Goal: Task Accomplishment & Management: Complete application form

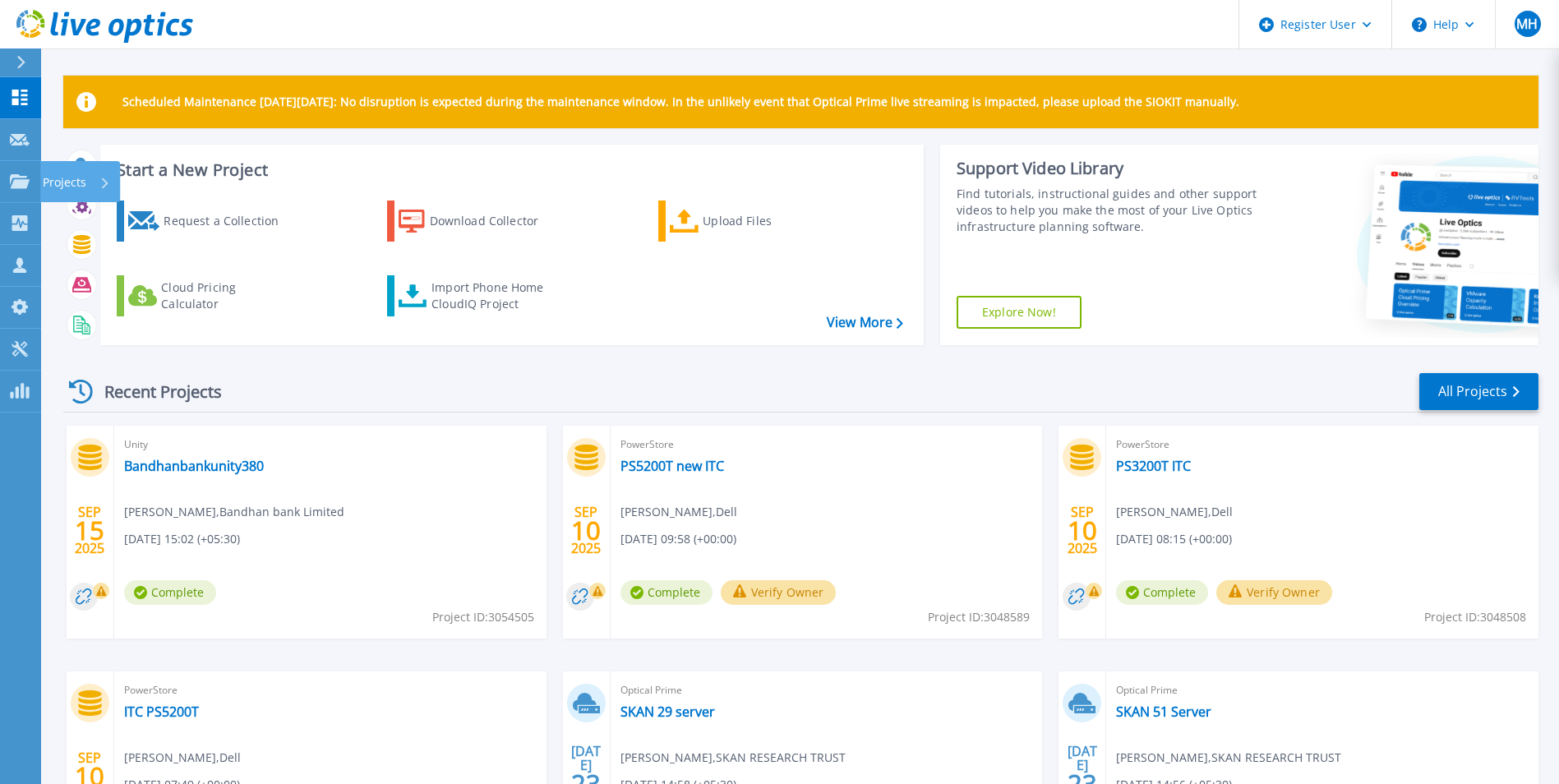
drag, startPoint x: 23, startPoint y: 189, endPoint x: 61, endPoint y: 208, distance: 42.5
click at [23, 189] on icon at bounding box center [20, 181] width 20 height 14
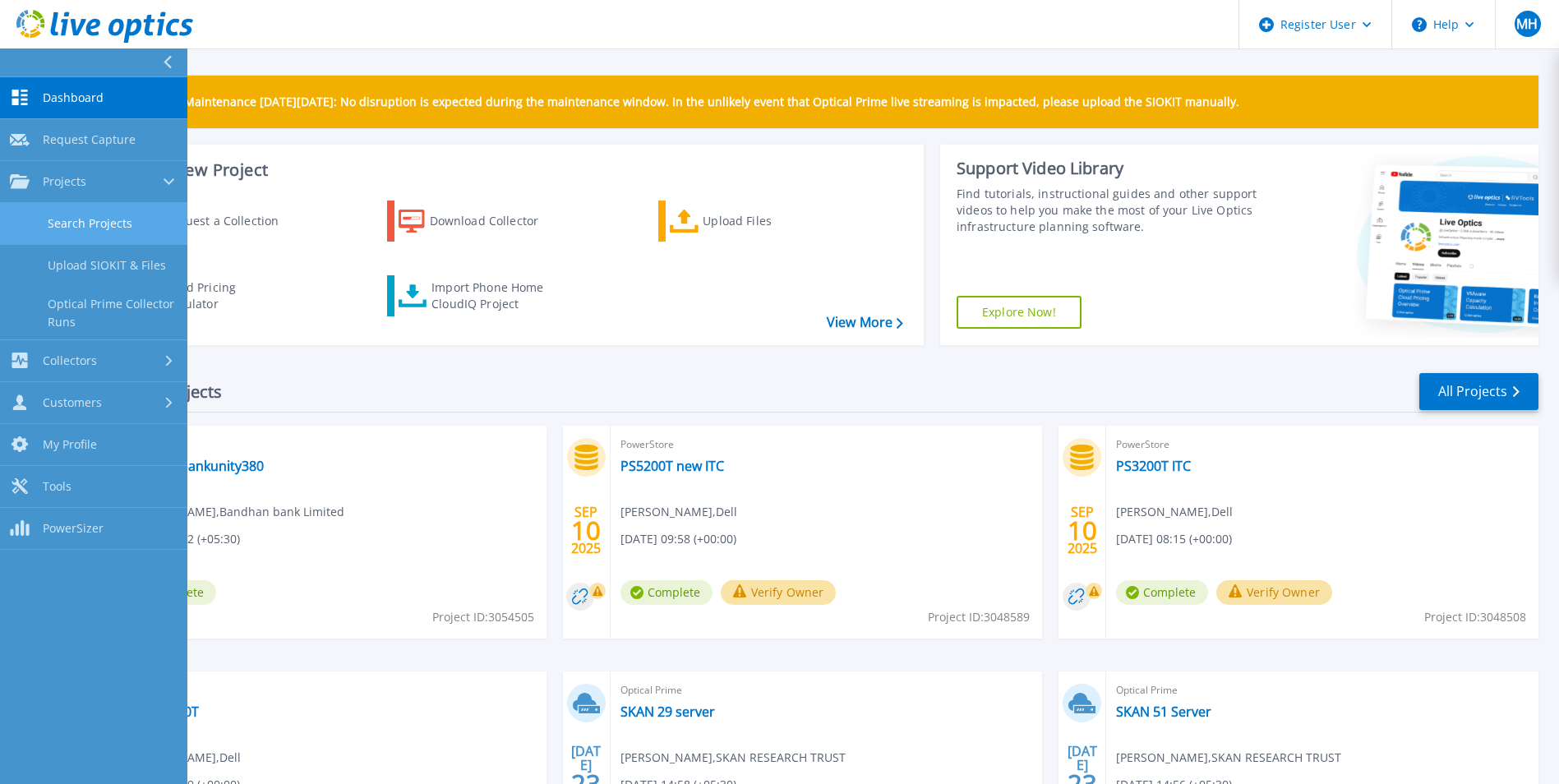
click at [146, 228] on link "Search Projects" at bounding box center [94, 223] width 188 height 42
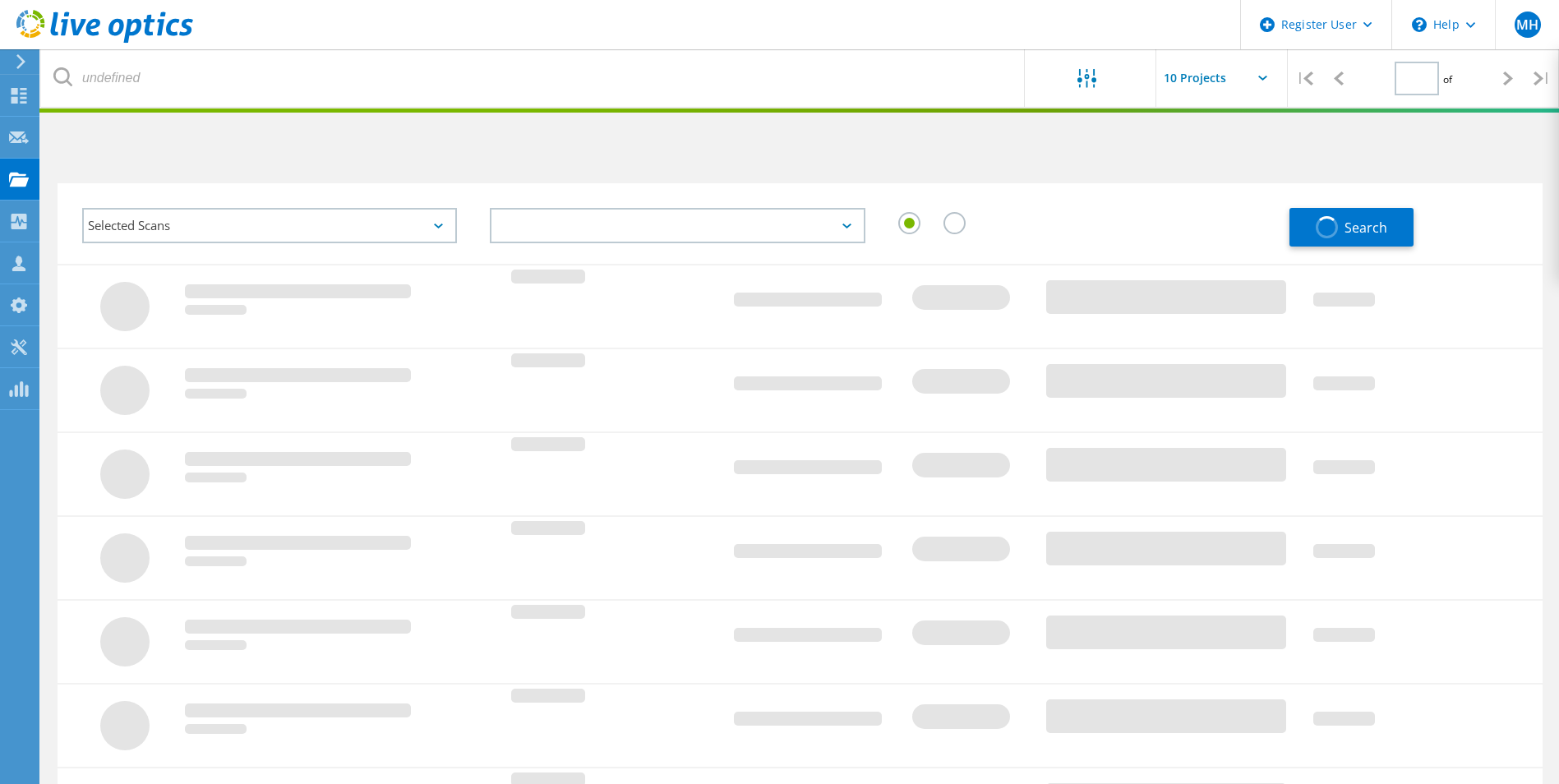
type input "1"
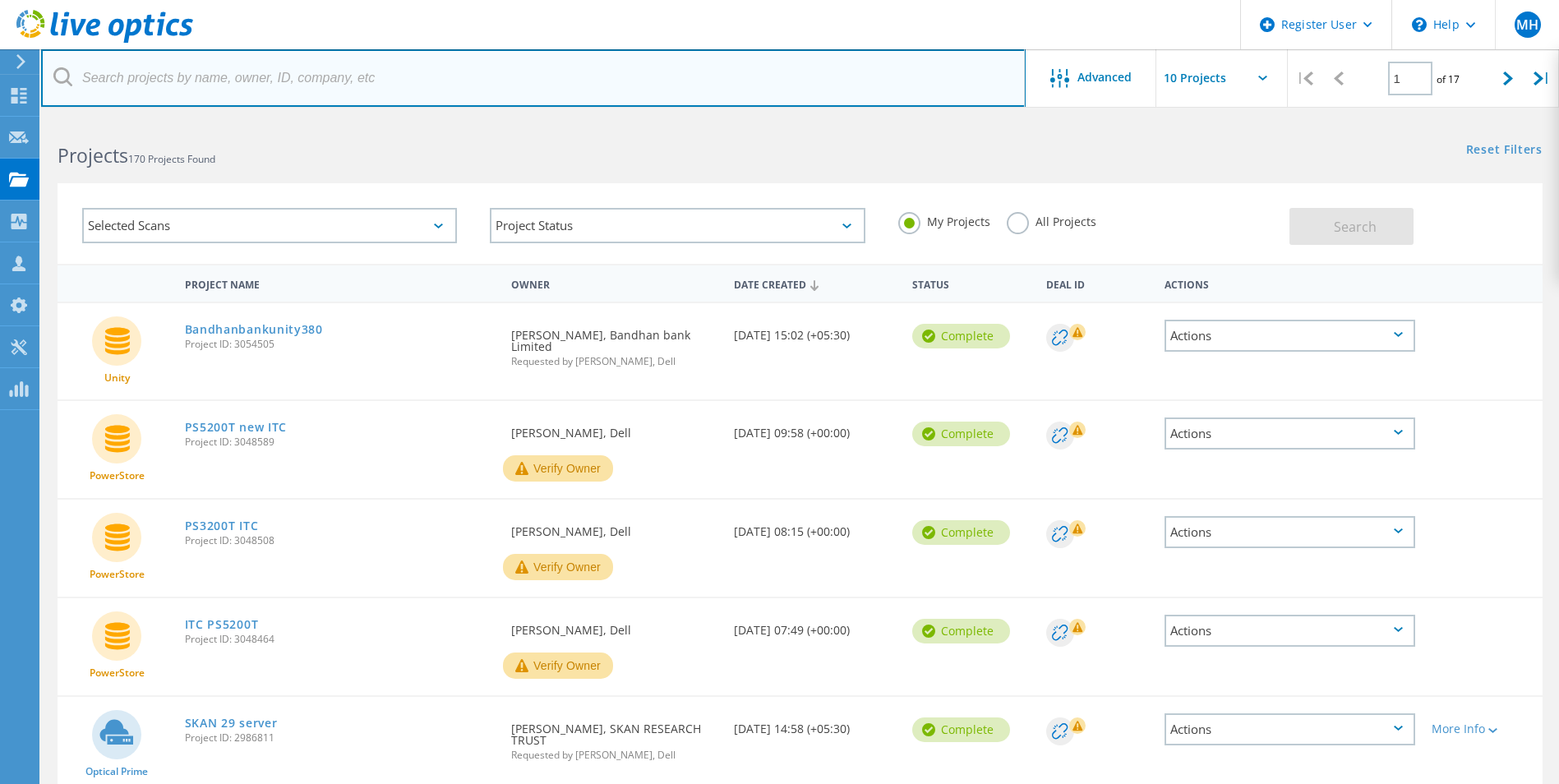
click at [181, 82] on input "text" at bounding box center [532, 77] width 984 height 57
paste input "3036316"
type input "3036316"
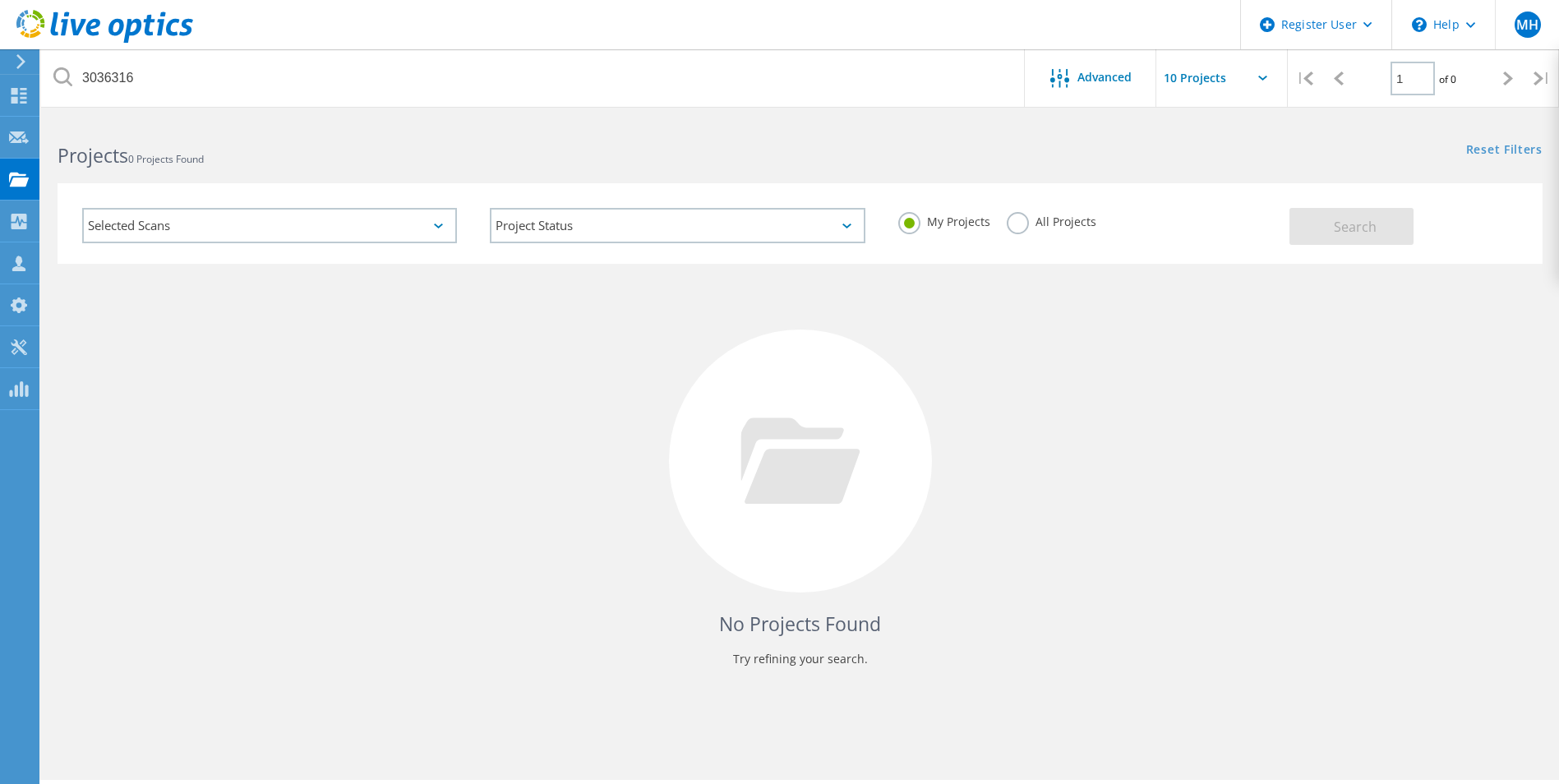
click at [277, 336] on div "No Projects Found Try refining your search." at bounding box center [800, 477] width 1485 height 425
click at [1027, 211] on div "My Projects All Projects" at bounding box center [1086, 222] width 408 height 61
click at [1020, 219] on label "All Projects" at bounding box center [1052, 219] width 90 height 16
click at [0, 0] on input "All Projects" at bounding box center [0, 0] width 0 height 0
click at [1385, 226] on button "Search" at bounding box center [1351, 226] width 124 height 37
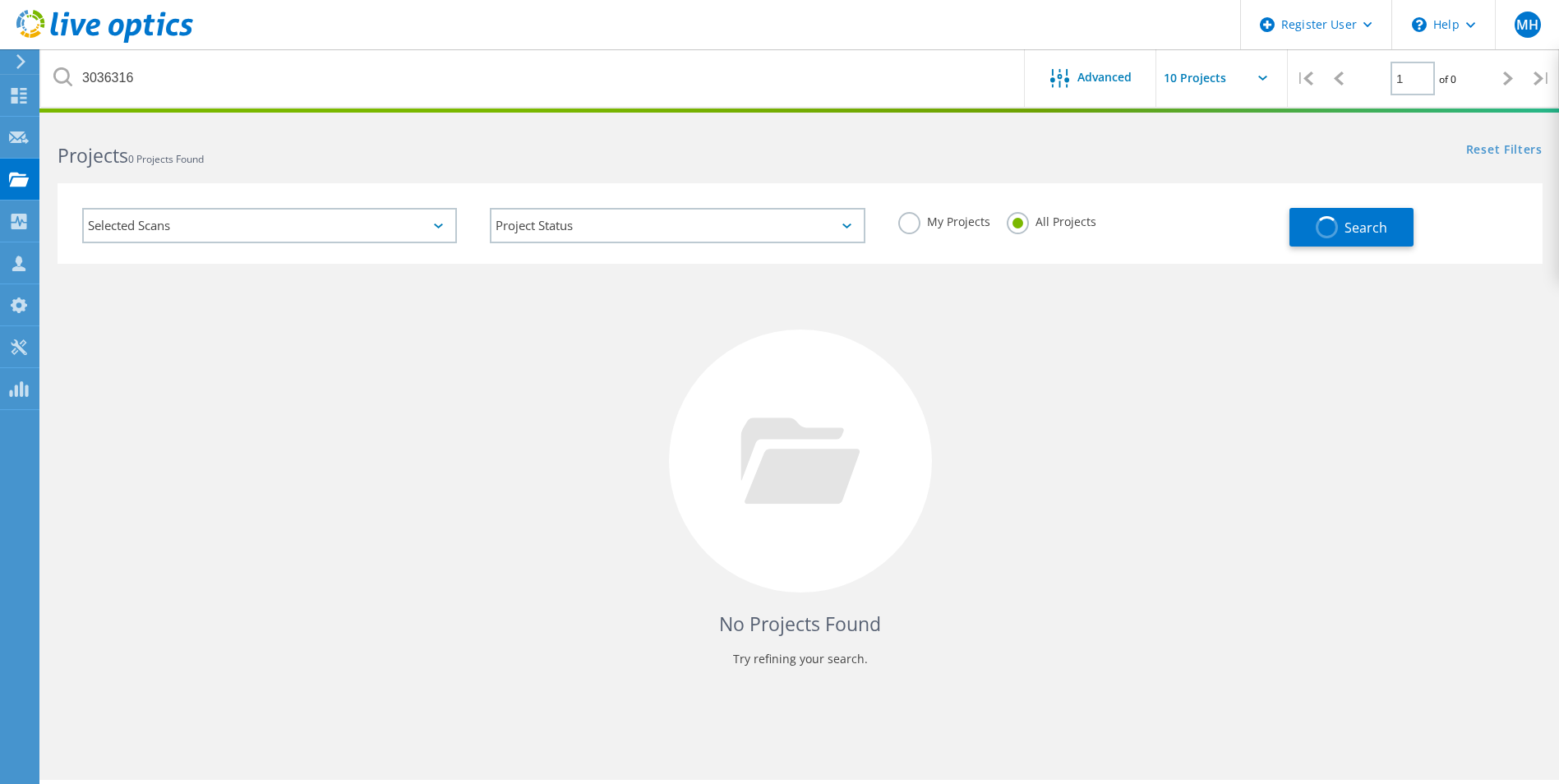
click at [812, 473] on icon at bounding box center [800, 461] width 119 height 86
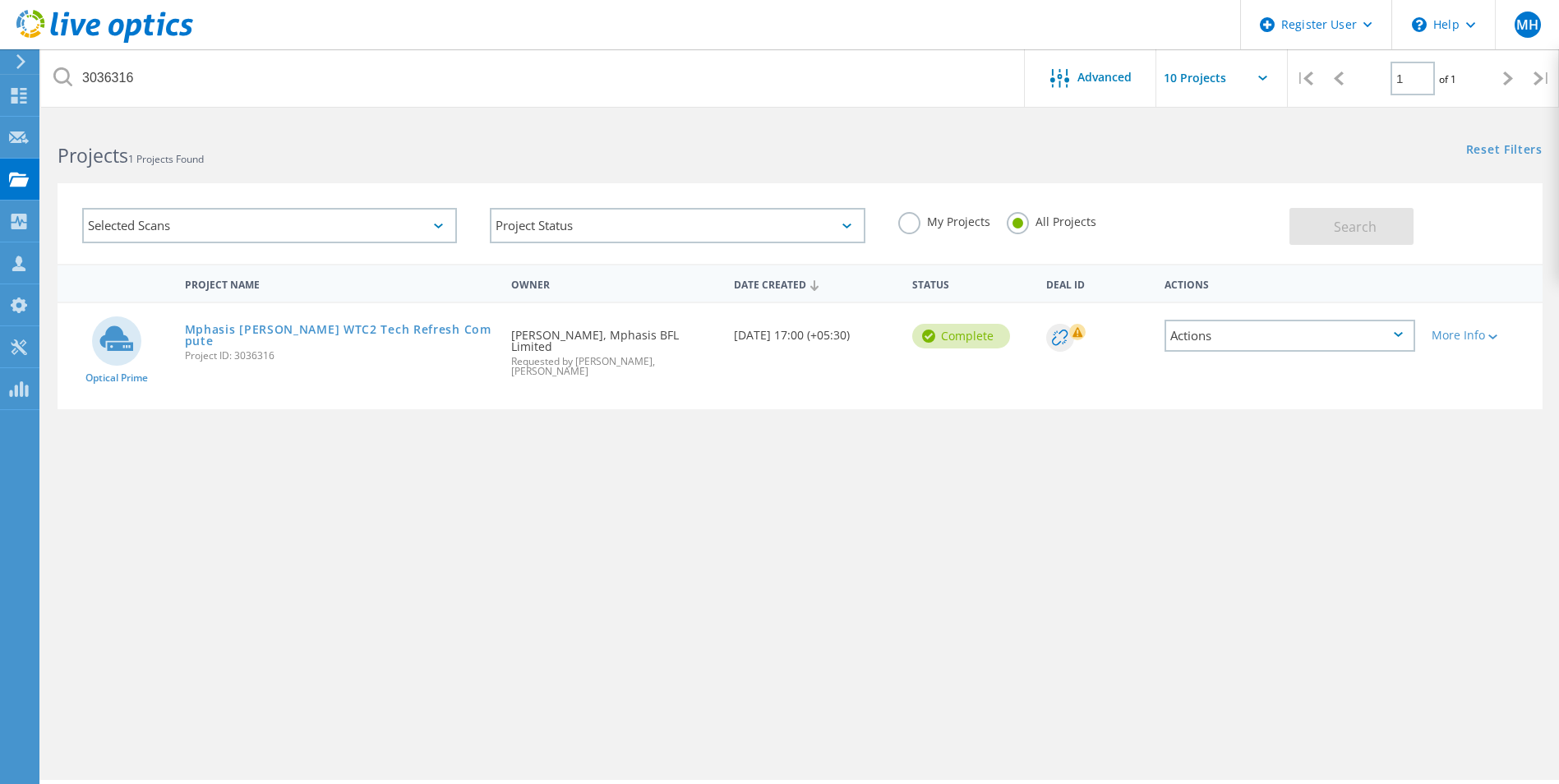
click at [800, 508] on div "Project Name Owner Date Created Status Deal Id Actions Optical Prime Mphasis OR…" at bounding box center [800, 478] width 1485 height 428
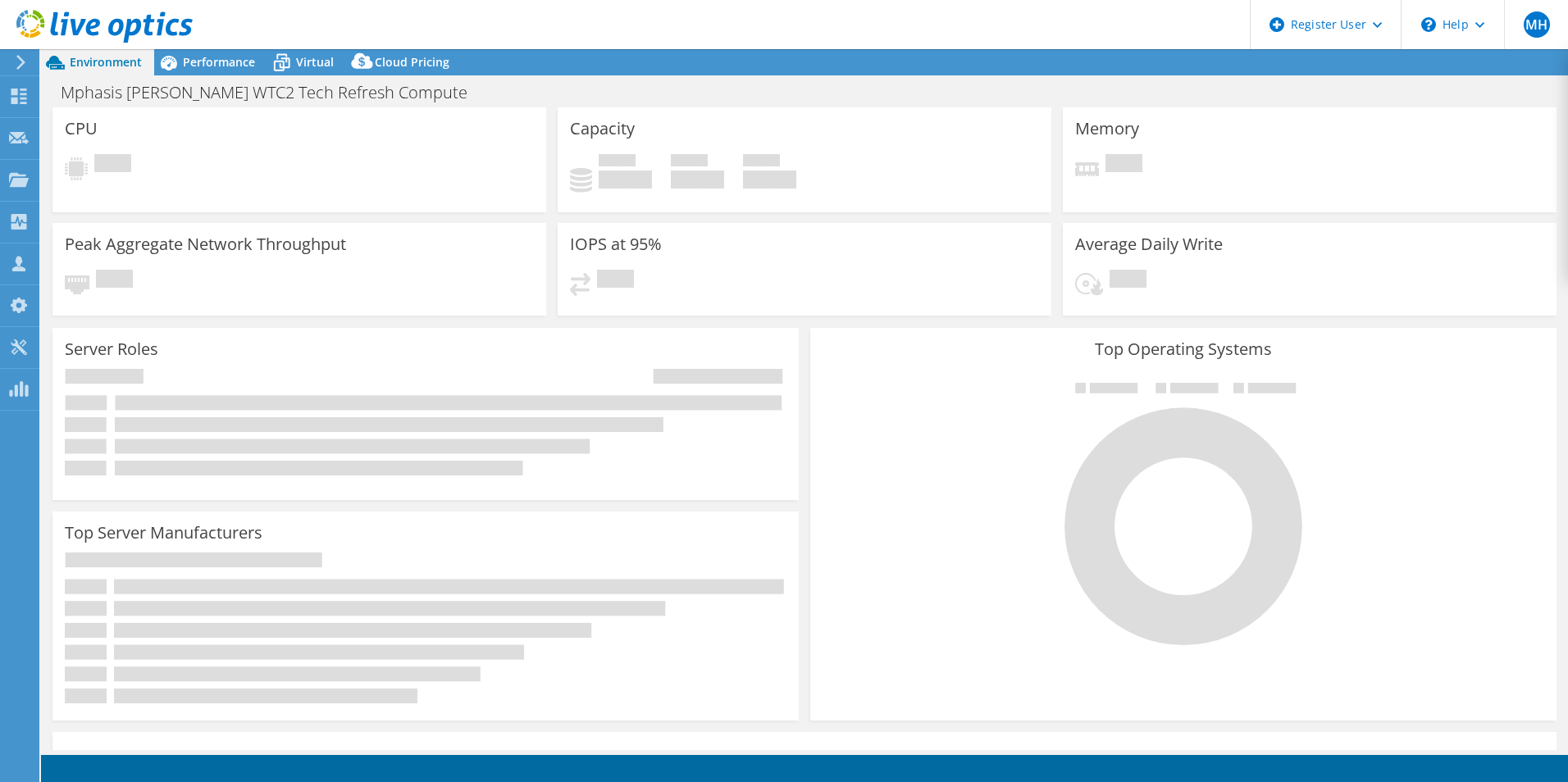
select select "Mumbai"
select select "INR"
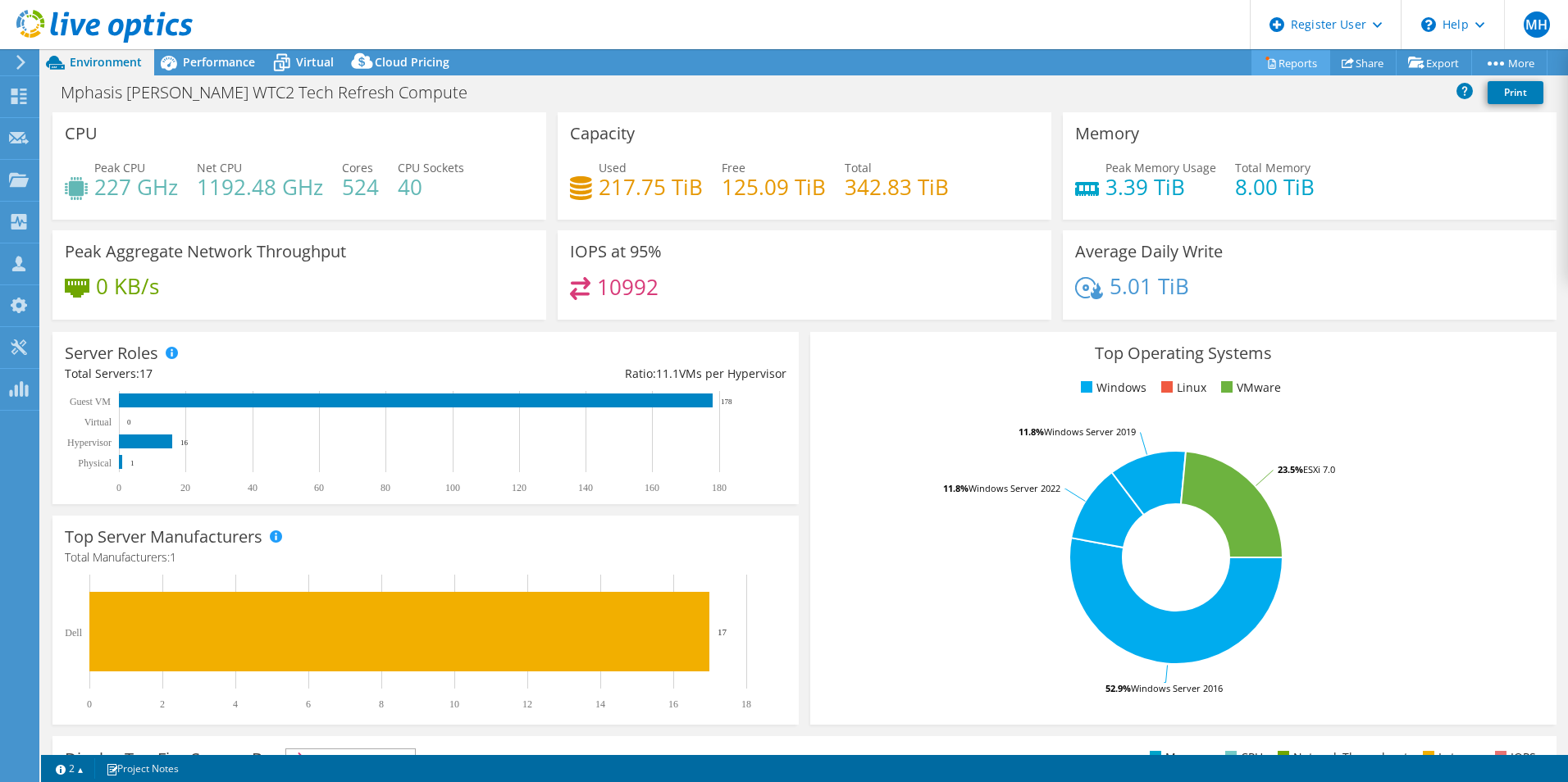
click at [1292, 74] on link "Reports" at bounding box center [1290, 62] width 79 height 26
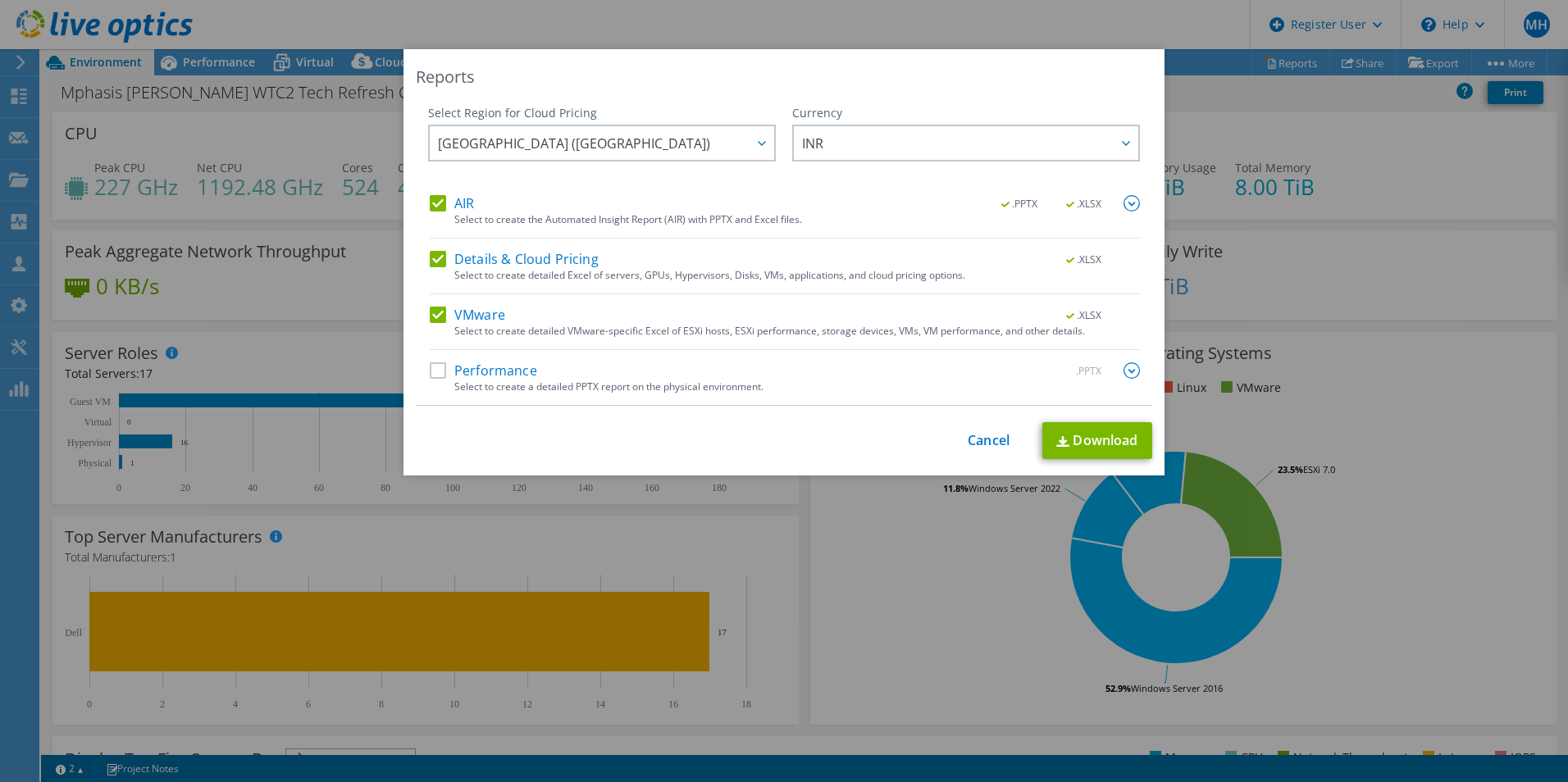
drag, startPoint x: 436, startPoint y: 371, endPoint x: 648, endPoint y: 403, distance: 214.4
click at [436, 371] on label "Performance" at bounding box center [484, 370] width 108 height 17
click at [0, 0] on input "Performance" at bounding box center [0, 0] width 0 height 0
click at [1067, 439] on link "Download" at bounding box center [1097, 441] width 110 height 37
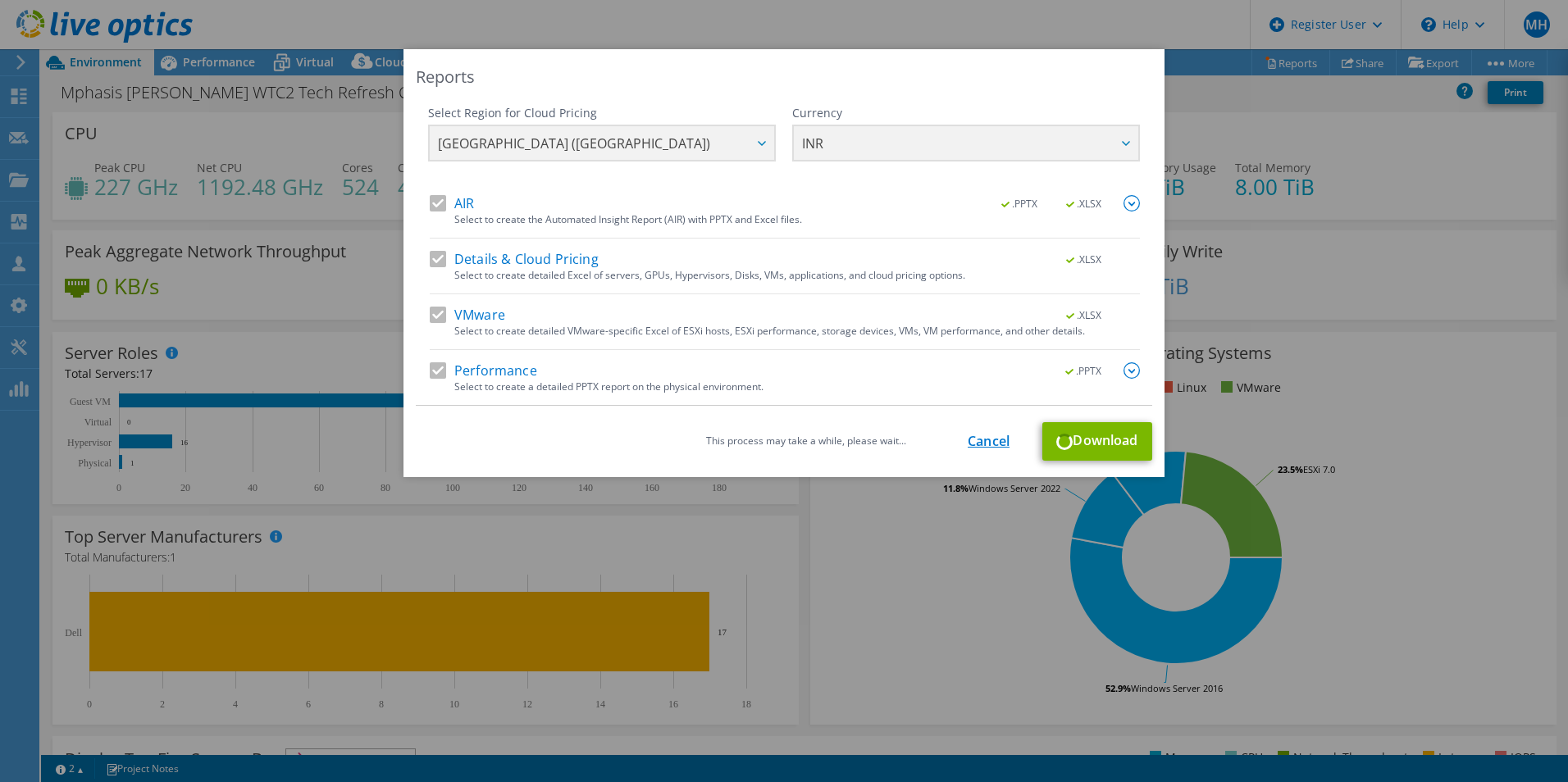
click at [985, 442] on link "Cancel" at bounding box center [989, 441] width 41 height 16
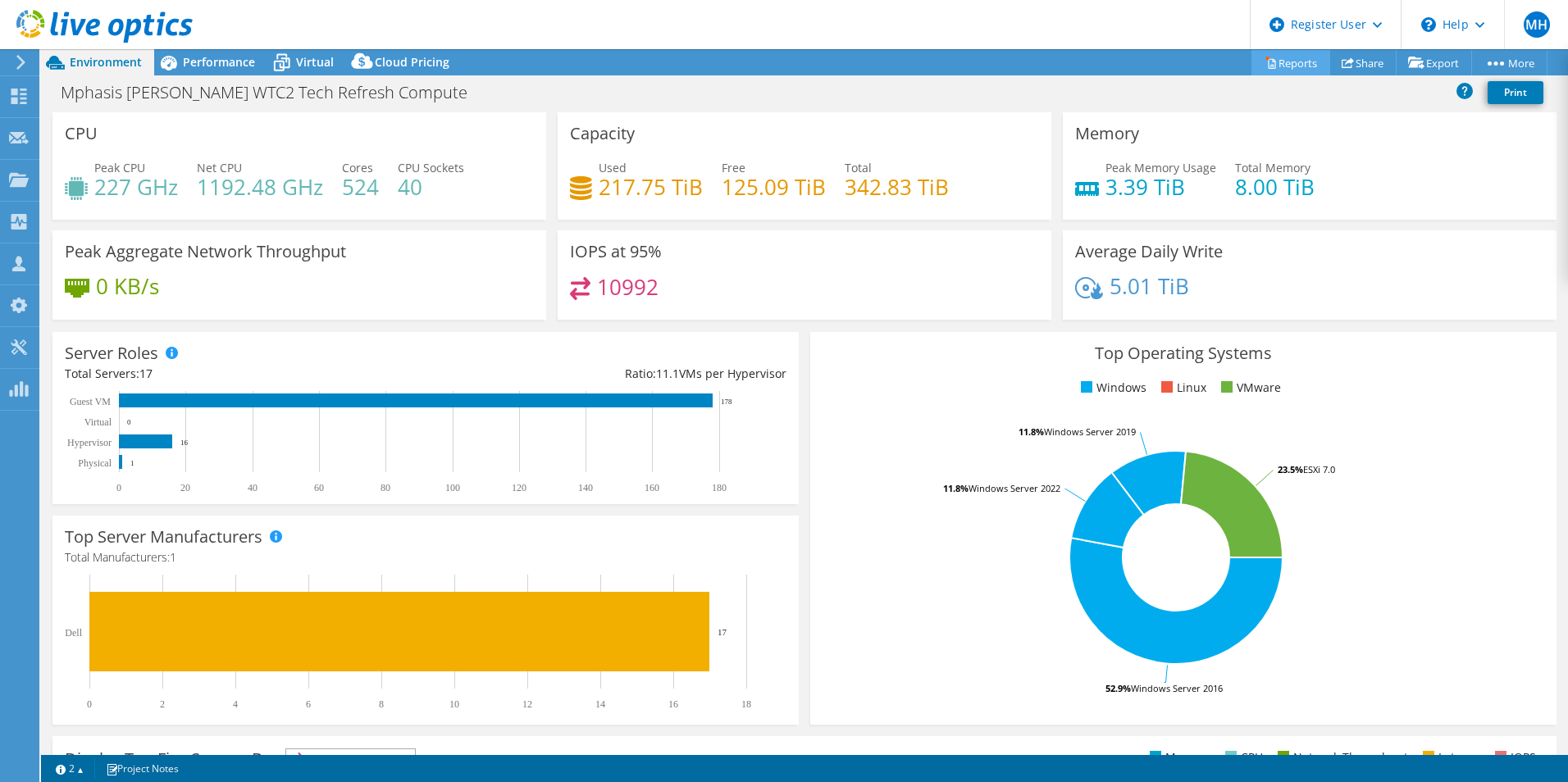
click at [1265, 53] on link "Reports" at bounding box center [1290, 62] width 79 height 26
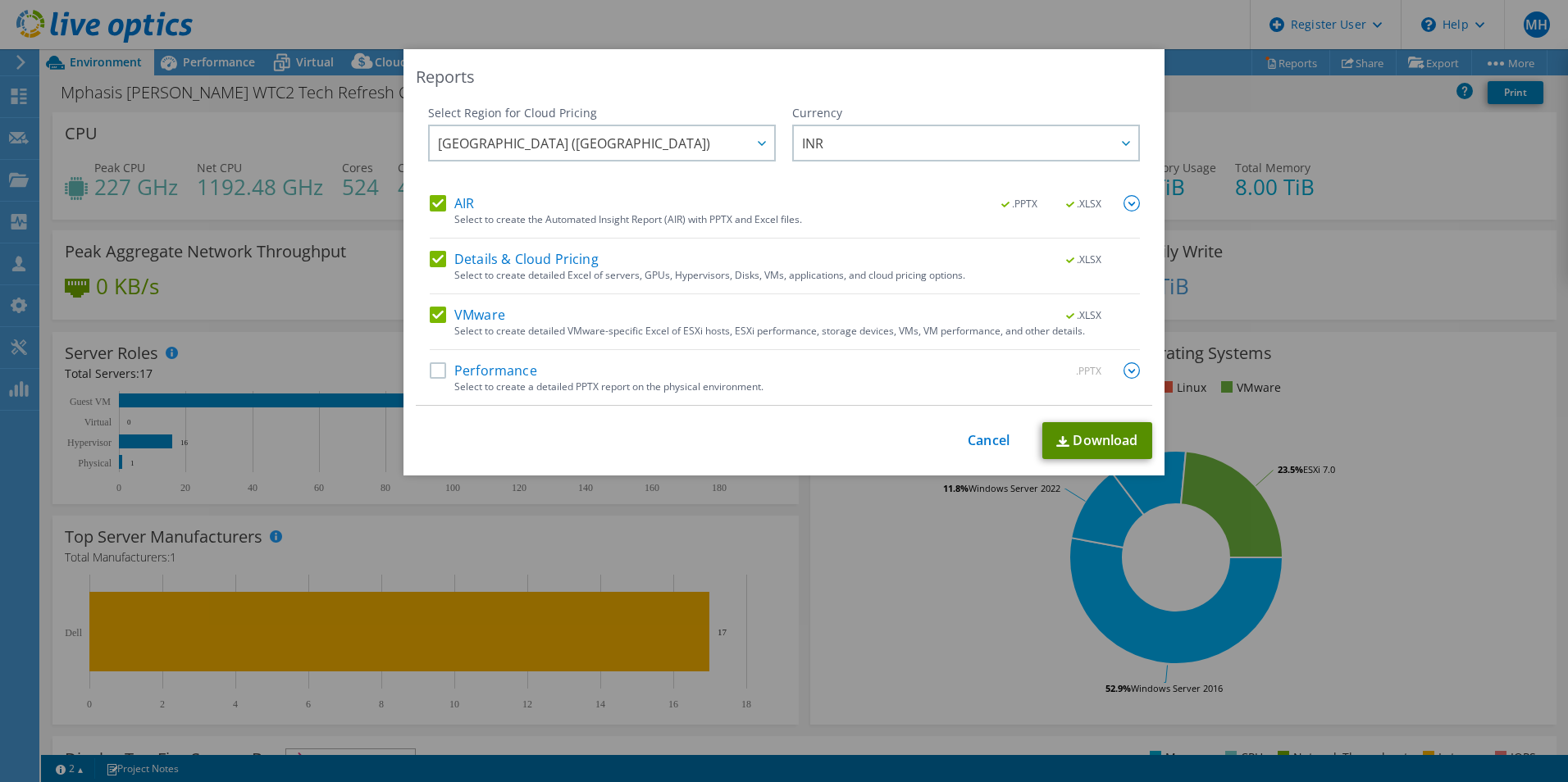
click at [1049, 442] on link "Download" at bounding box center [1097, 441] width 110 height 37
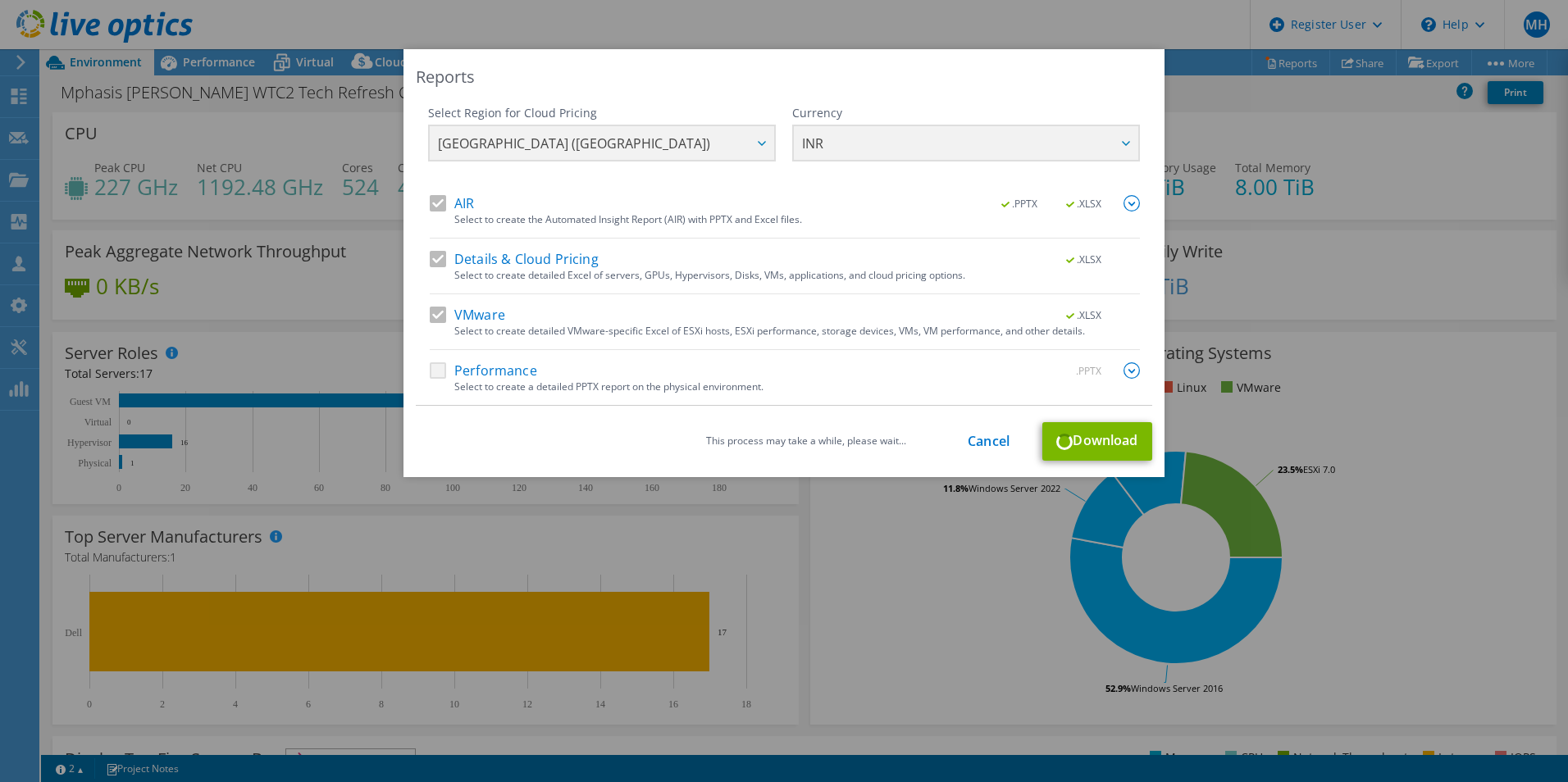
click at [1320, 365] on div "Reports Select Region for Cloud Pricing Asia Pacific (Hong Kong) Asia Pacific (…" at bounding box center [784, 390] width 1568 height 683
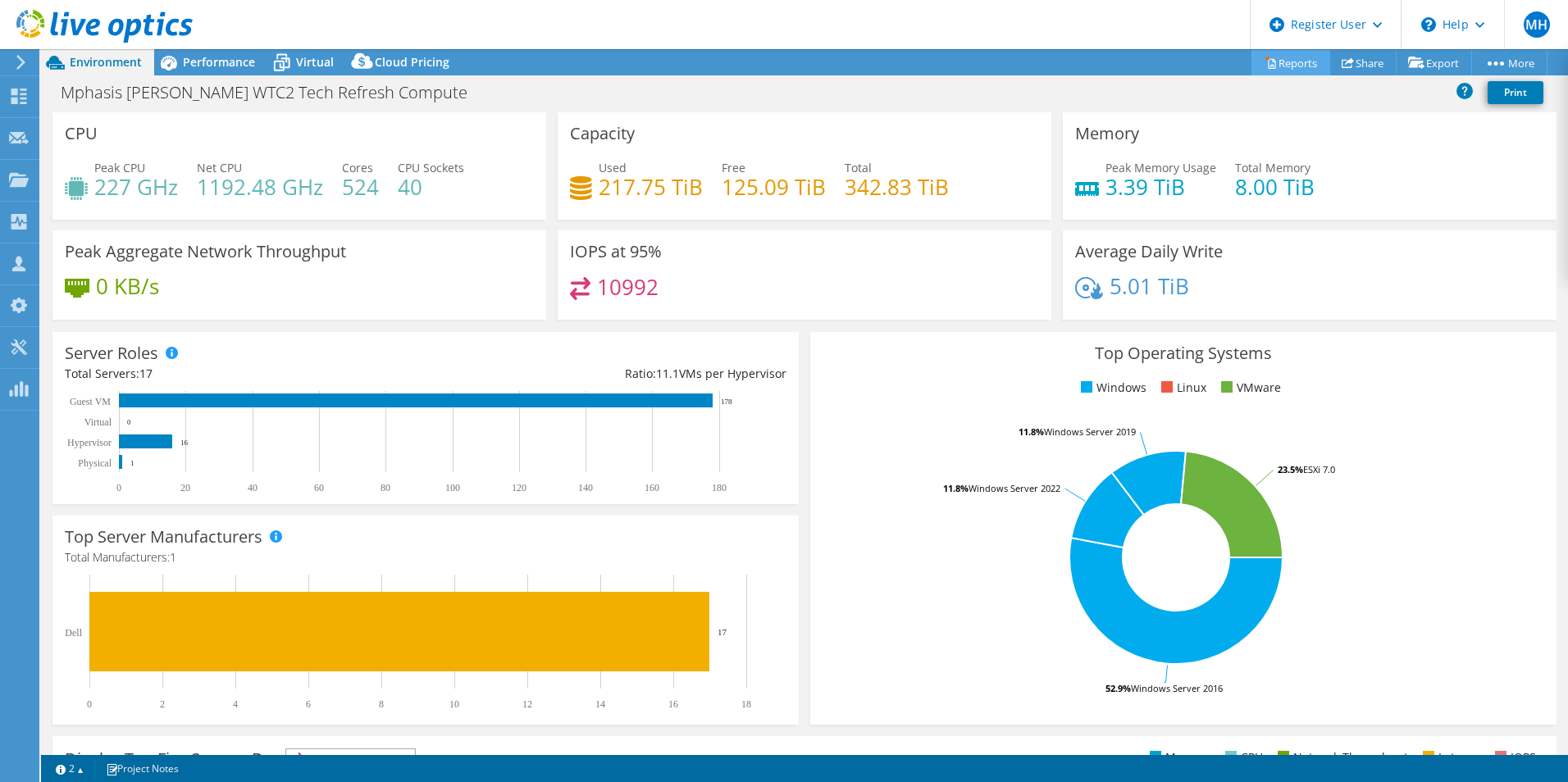
click at [1268, 64] on link "Reports" at bounding box center [1290, 62] width 79 height 26
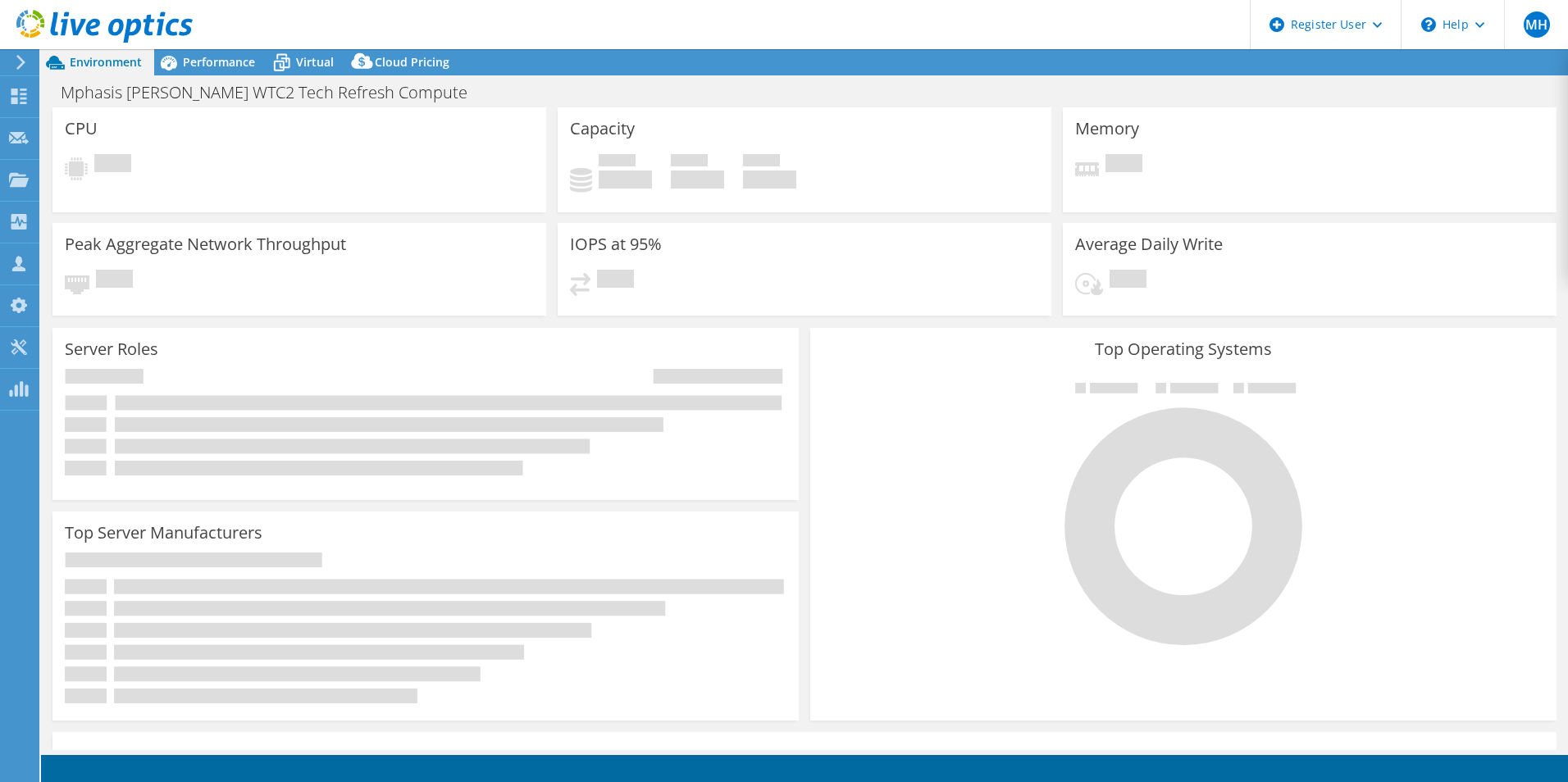
select select "USD"
select select "[GEOGRAPHIC_DATA]"
select select "INR"
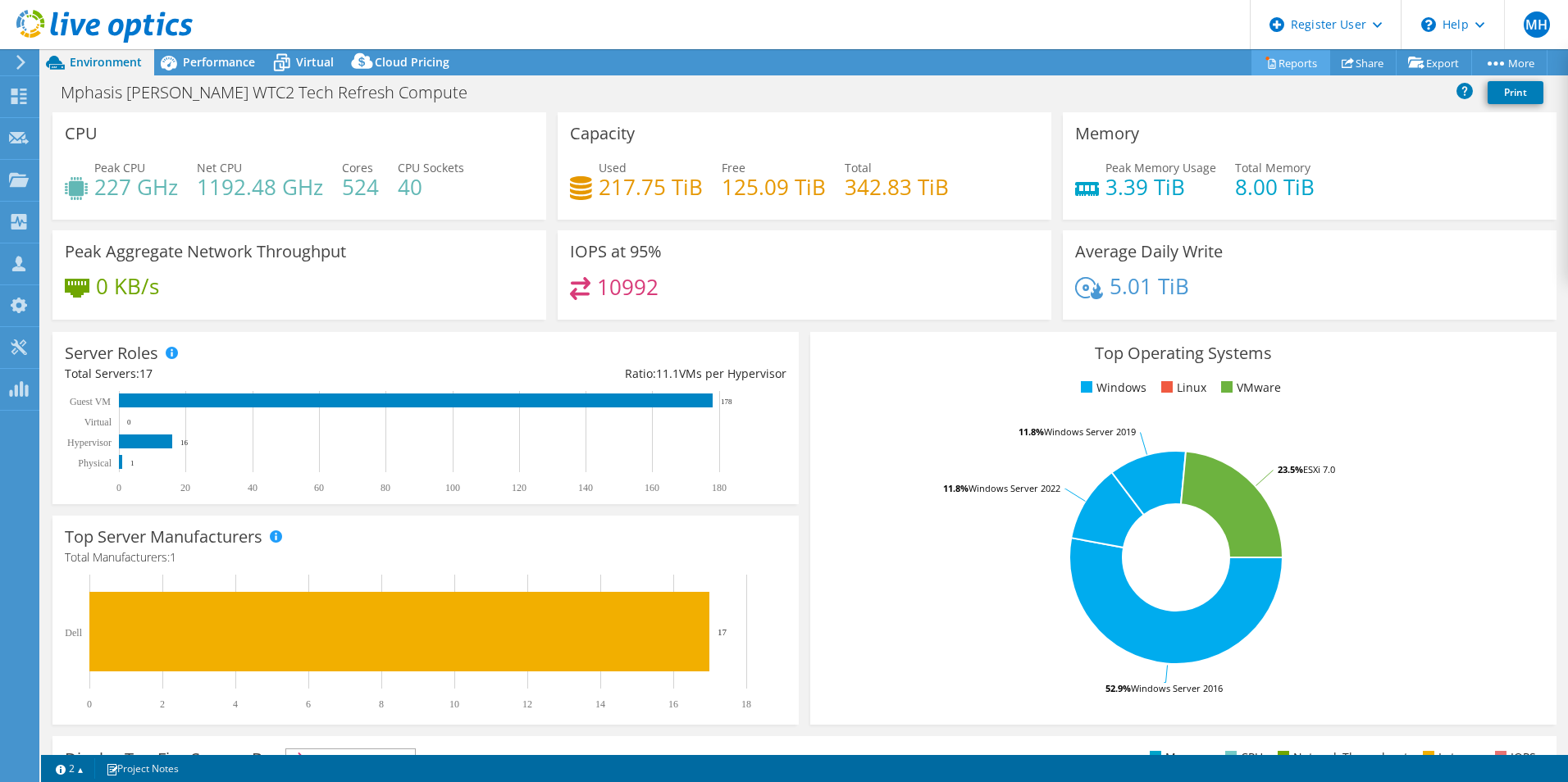
click at [1287, 63] on link "Reports" at bounding box center [1290, 62] width 79 height 26
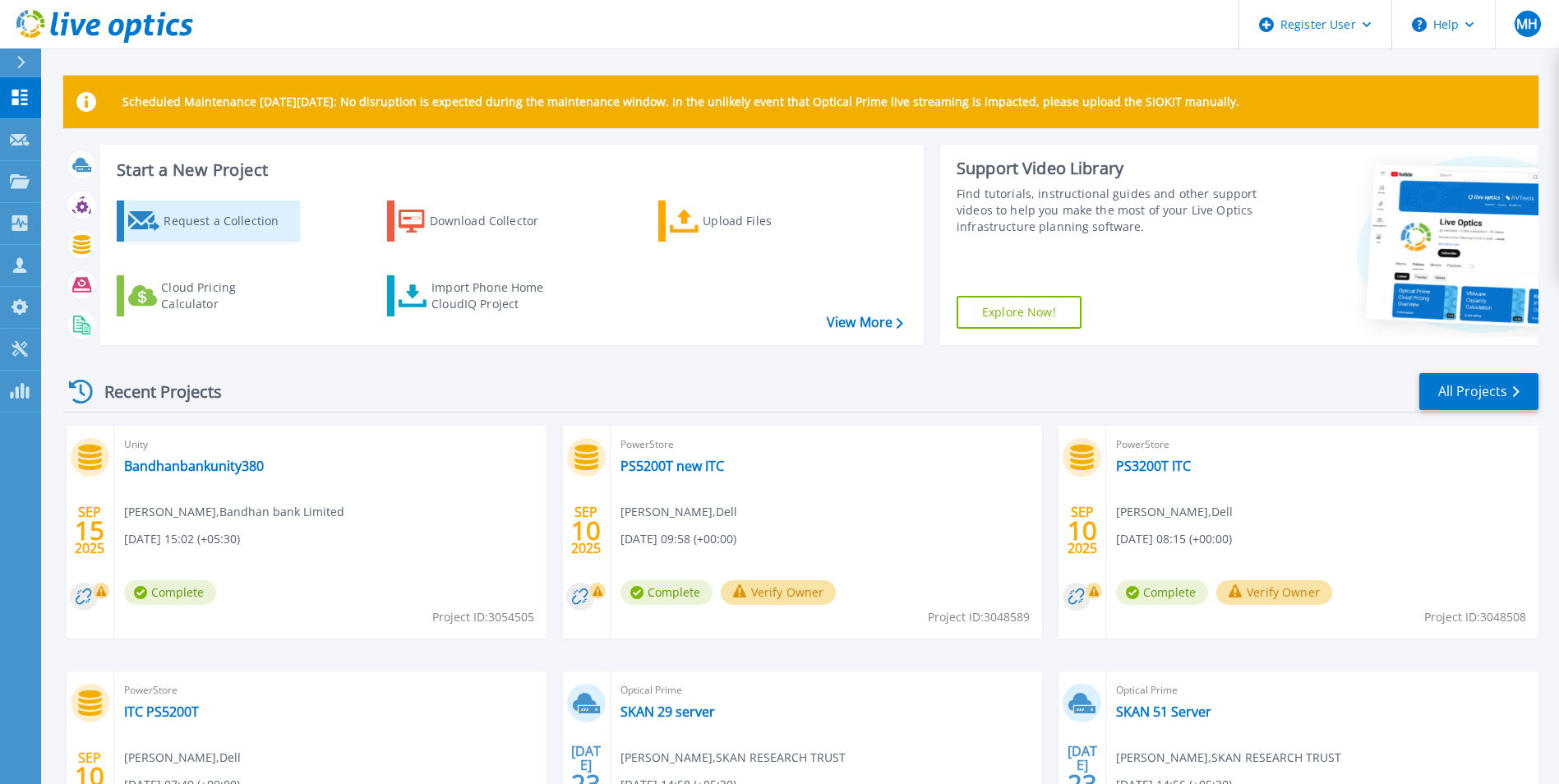
click at [213, 218] on div "Request a Collection" at bounding box center [229, 221] width 131 height 33
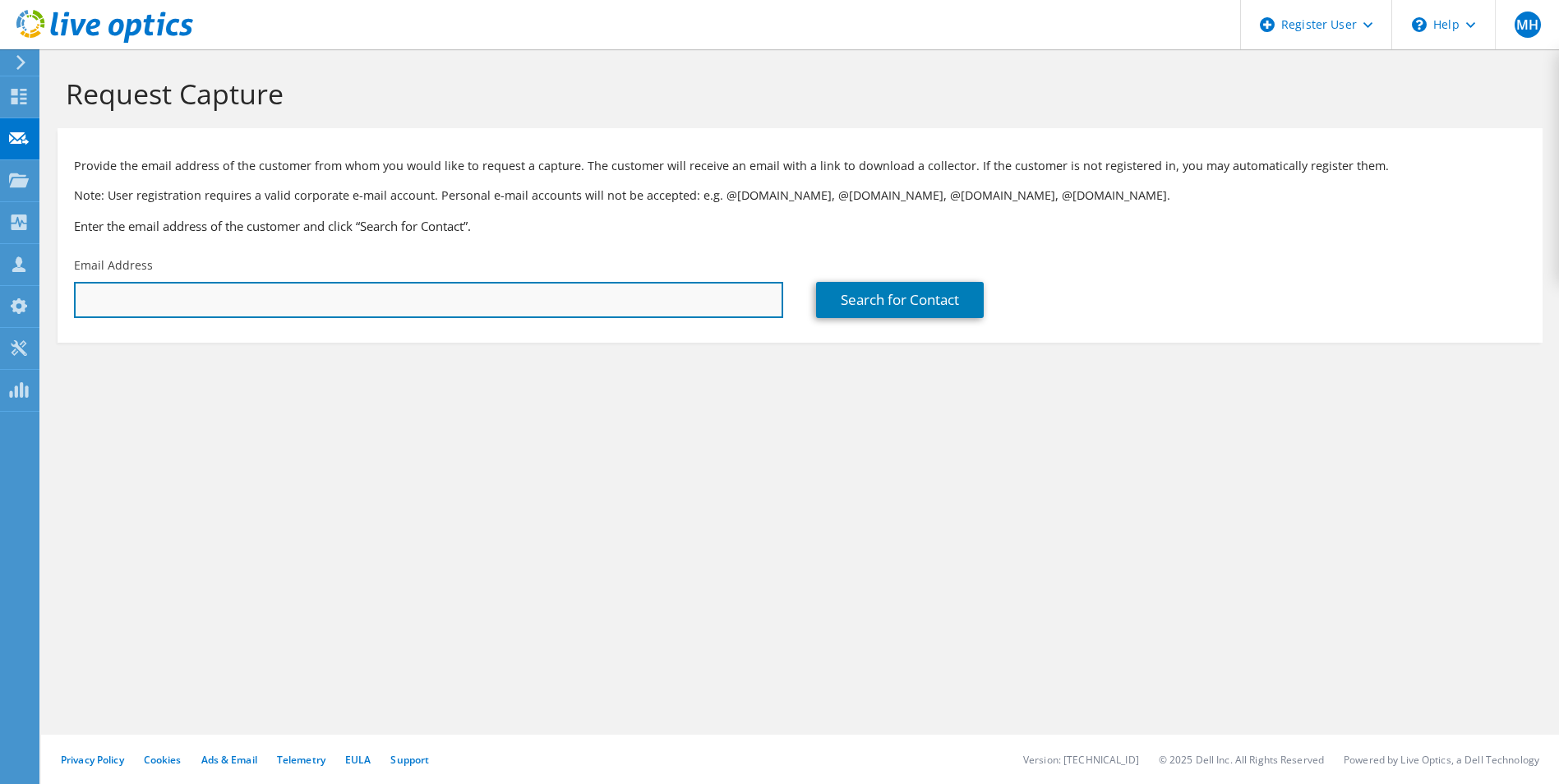
click at [218, 301] on input "text" at bounding box center [429, 300] width 709 height 37
paste input "Venkatesh Yerra (IMG) <Venkatesh.Yerra@ramco.com>"
drag, startPoint x: 217, startPoint y: 305, endPoint x: 62, endPoint y: 306, distance: 155.0
click at [62, 306] on div "Email Address Venkatesh Yerra (IMG) <Venkatesh.Yerra@ramco.com>" at bounding box center [429, 287] width 743 height 77
drag, startPoint x: 267, startPoint y: 297, endPoint x: 249, endPoint y: 301, distance: 18.4
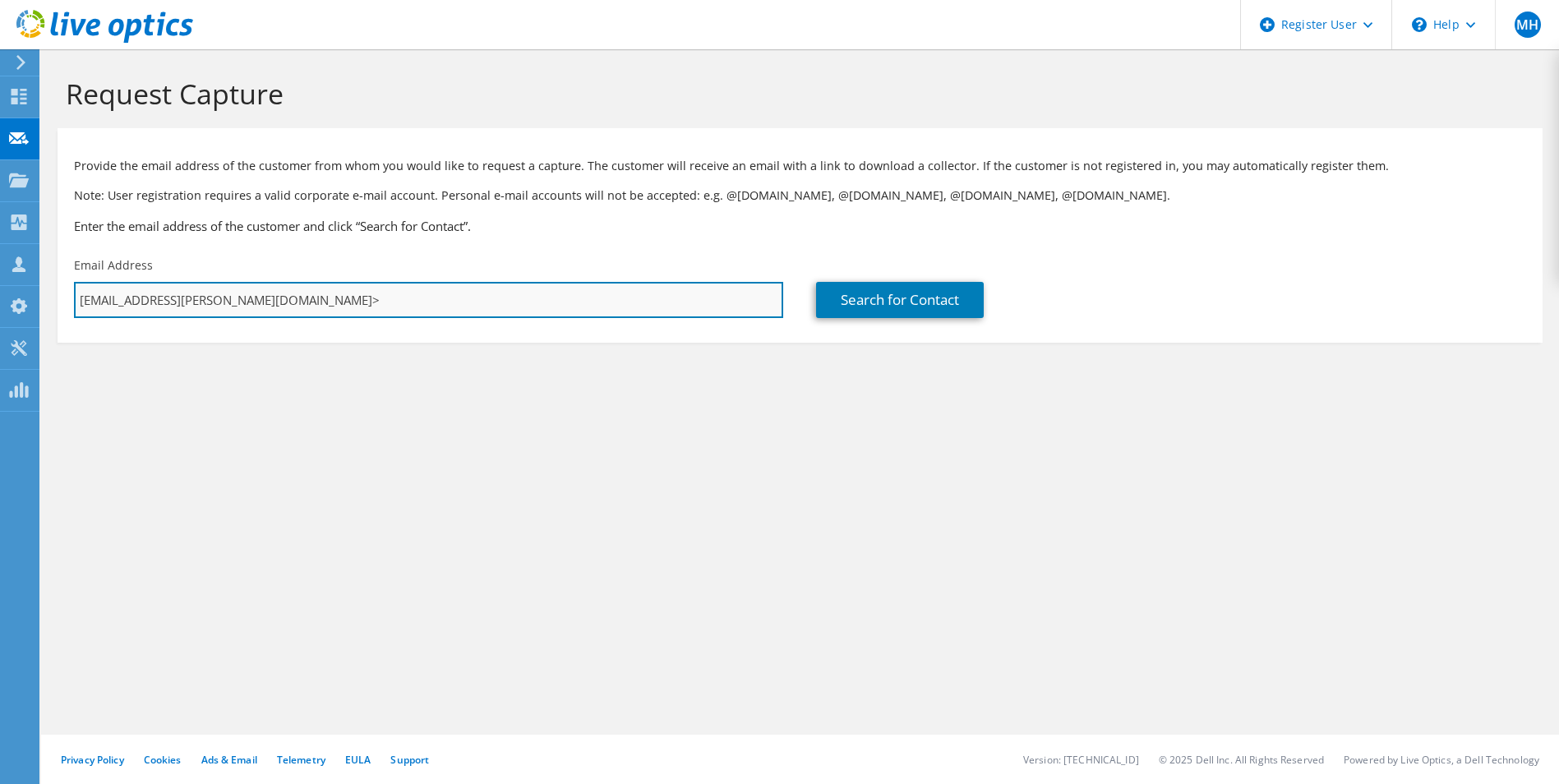
click at [249, 301] on input "Venkatesh.Yerra@ramco.com>" at bounding box center [429, 300] width 709 height 37
type input "Venkatesh.Yerra@ramco.com"
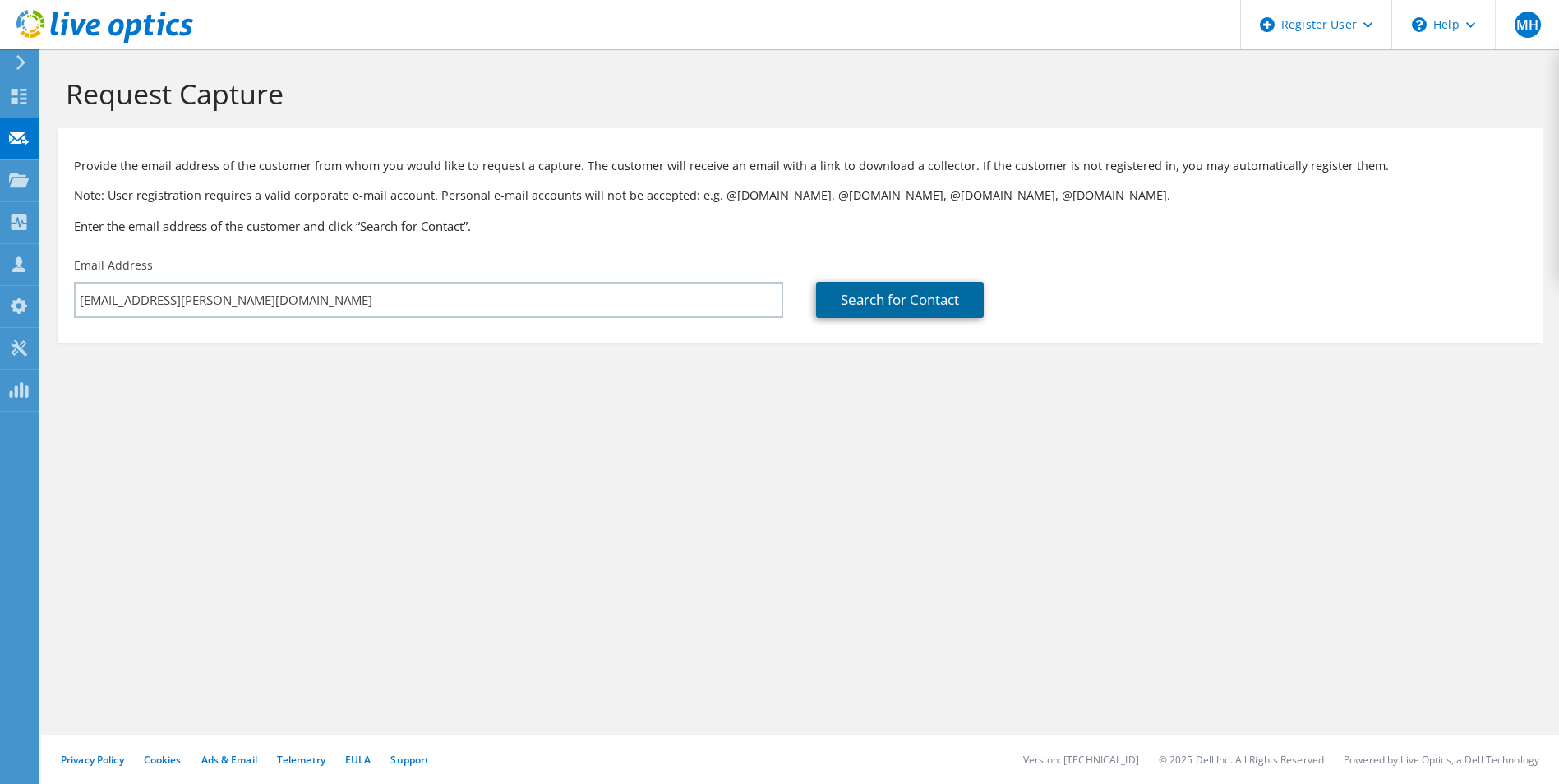
click at [841, 300] on link "Search for Contact" at bounding box center [900, 300] width 168 height 37
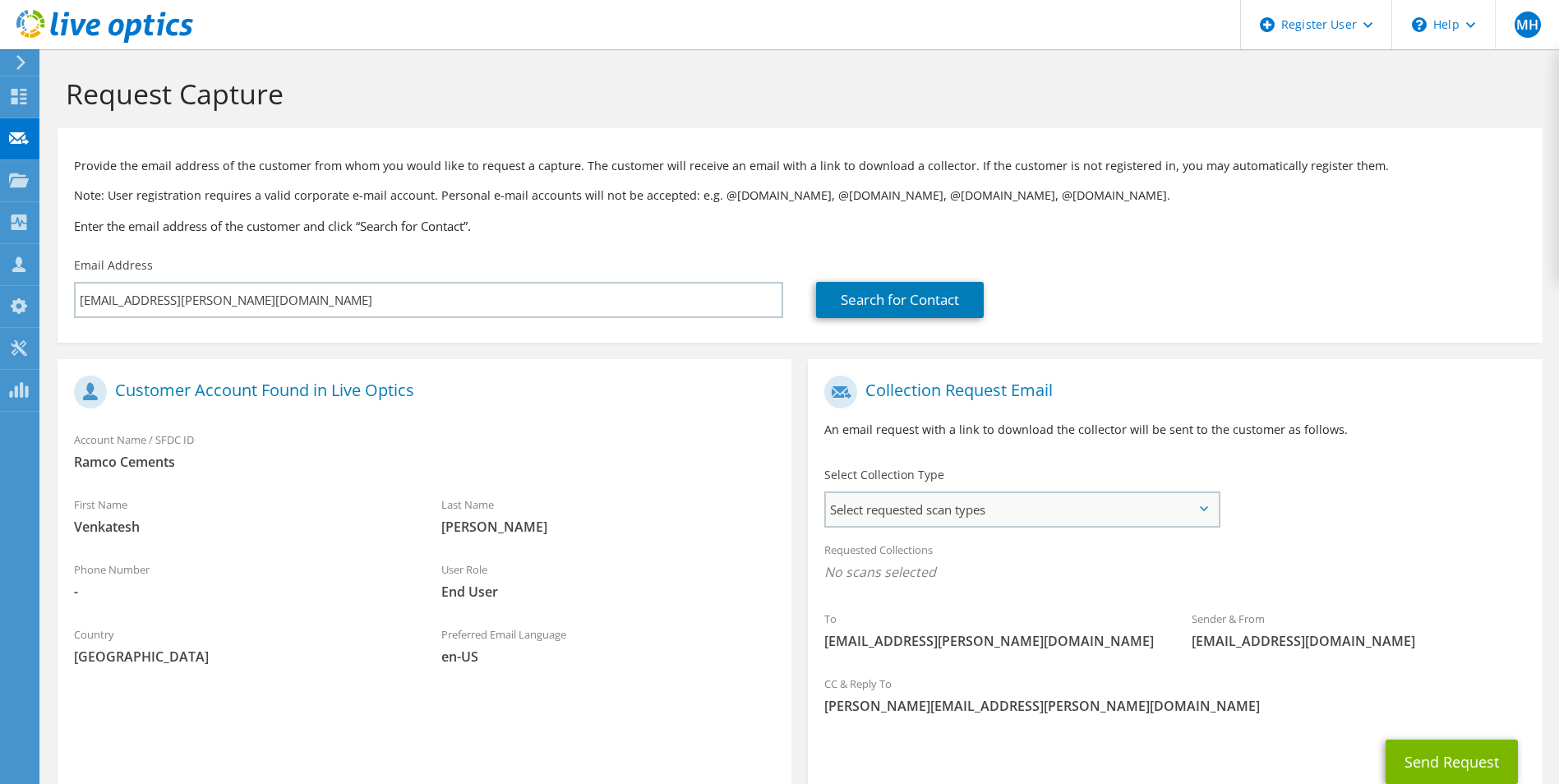
click at [998, 502] on span "Select requested scan types" at bounding box center [1021, 510] width 391 height 33
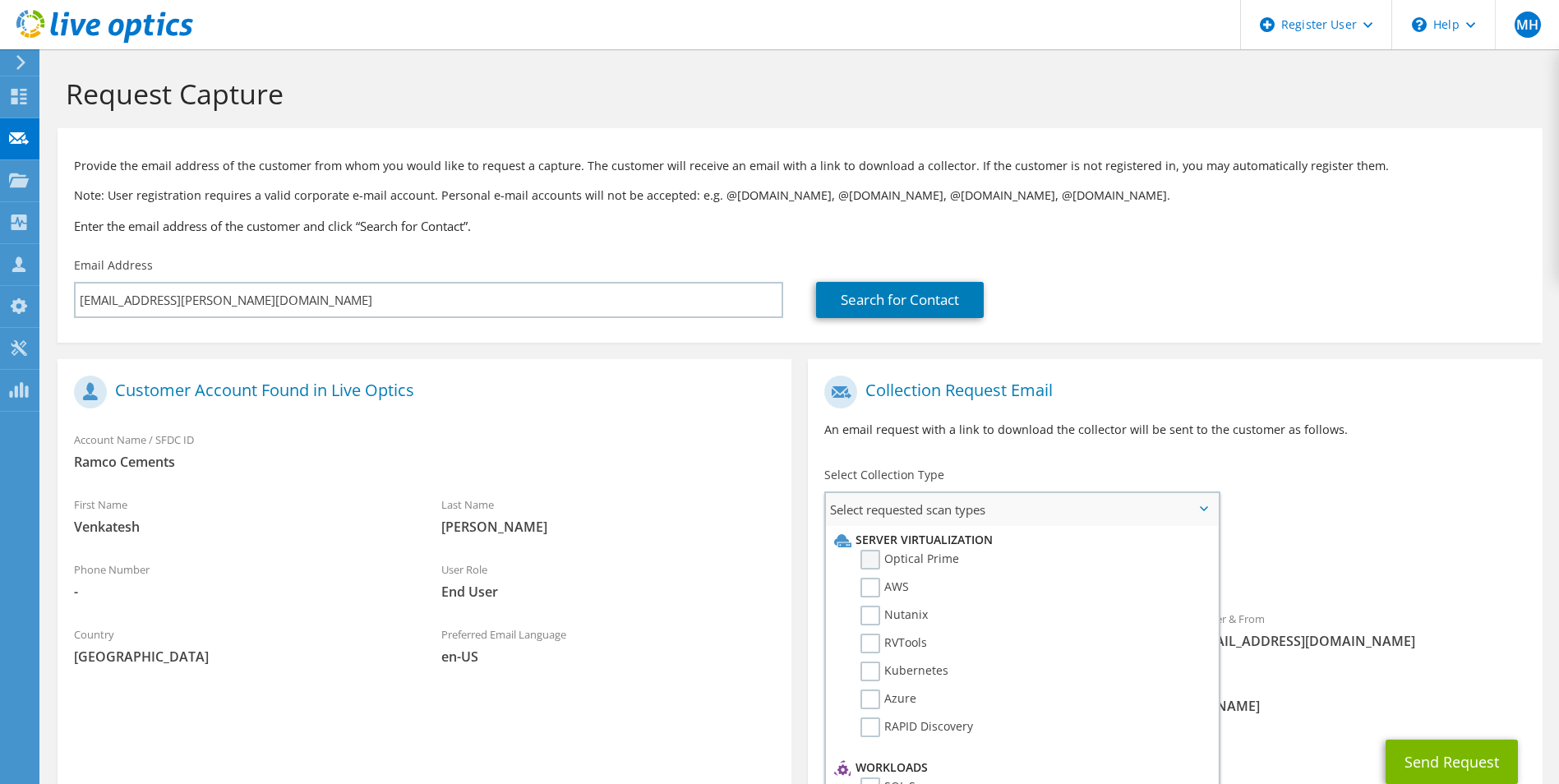
click at [874, 570] on label "Optical Prime" at bounding box center [909, 560] width 99 height 20
click at [0, 0] on input "Optical Prime" at bounding box center [0, 0] width 0 height 0
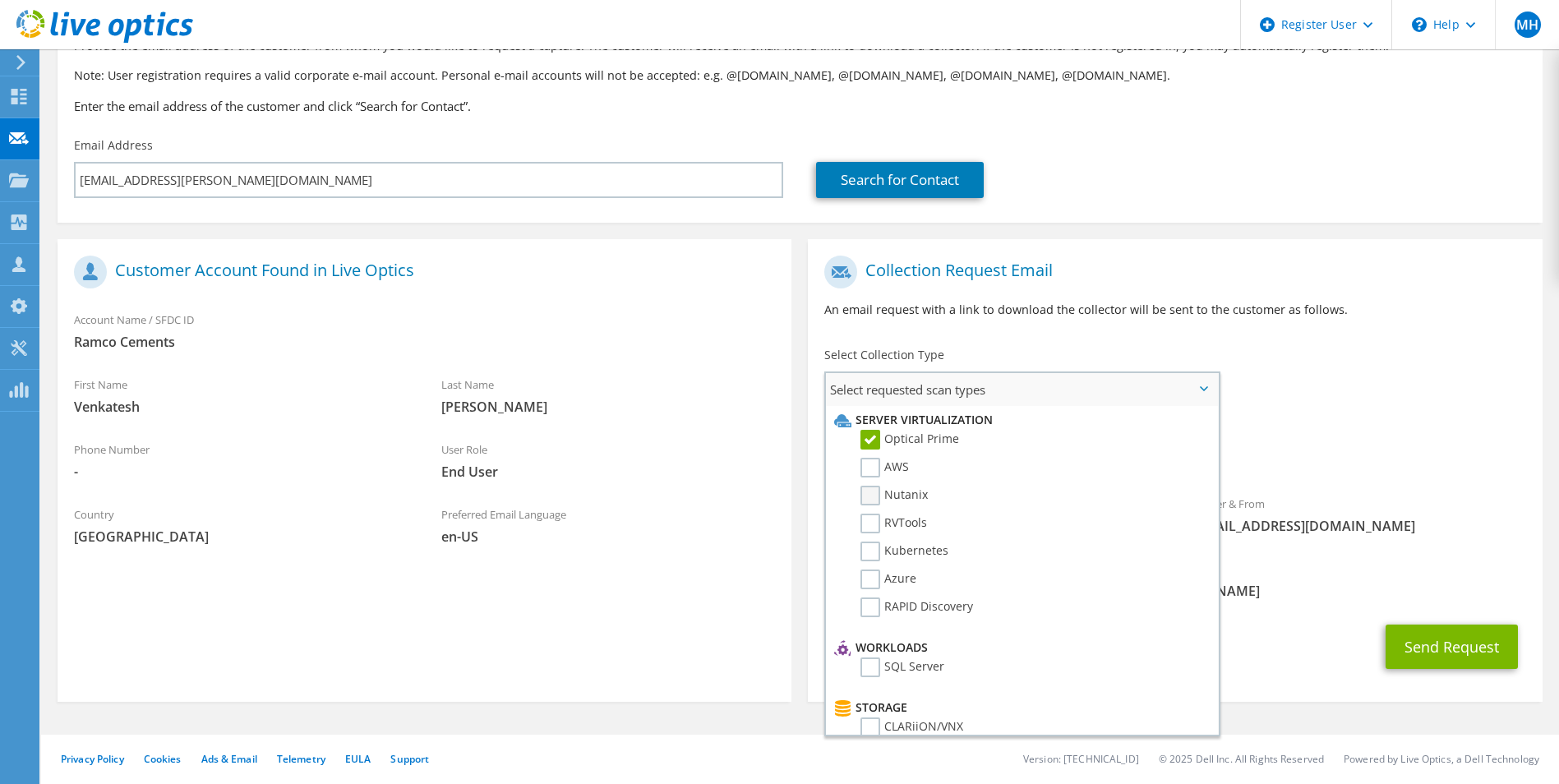
click at [870, 501] on label "Nutanix" at bounding box center [894, 496] width 67 height 20
click at [0, 0] on input "Nutanix" at bounding box center [0, 0] width 0 height 0
click at [872, 574] on label "Azure" at bounding box center [888, 580] width 56 height 20
click at [0, 0] on input "Azure" at bounding box center [0, 0] width 0 height 0
click at [1405, 637] on button "Send Request" at bounding box center [1451, 646] width 132 height 44
